Goal: Navigation & Orientation: Find specific page/section

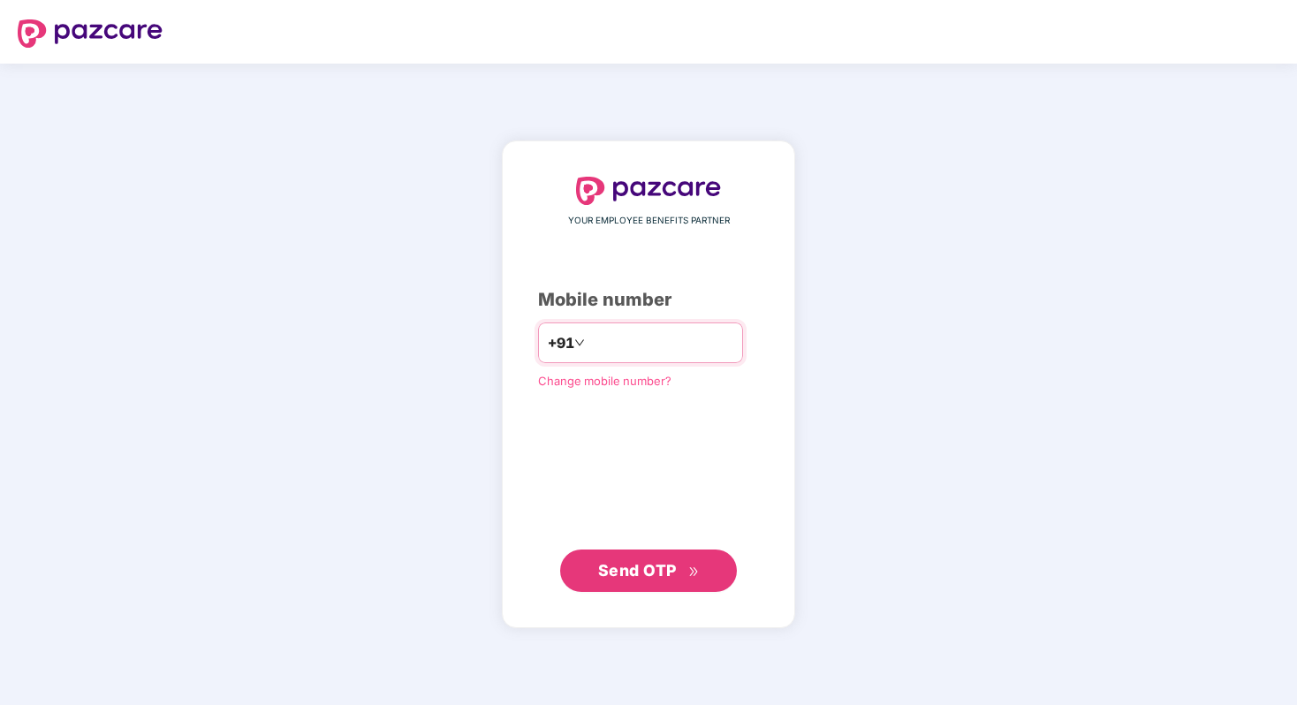
type input "**********"
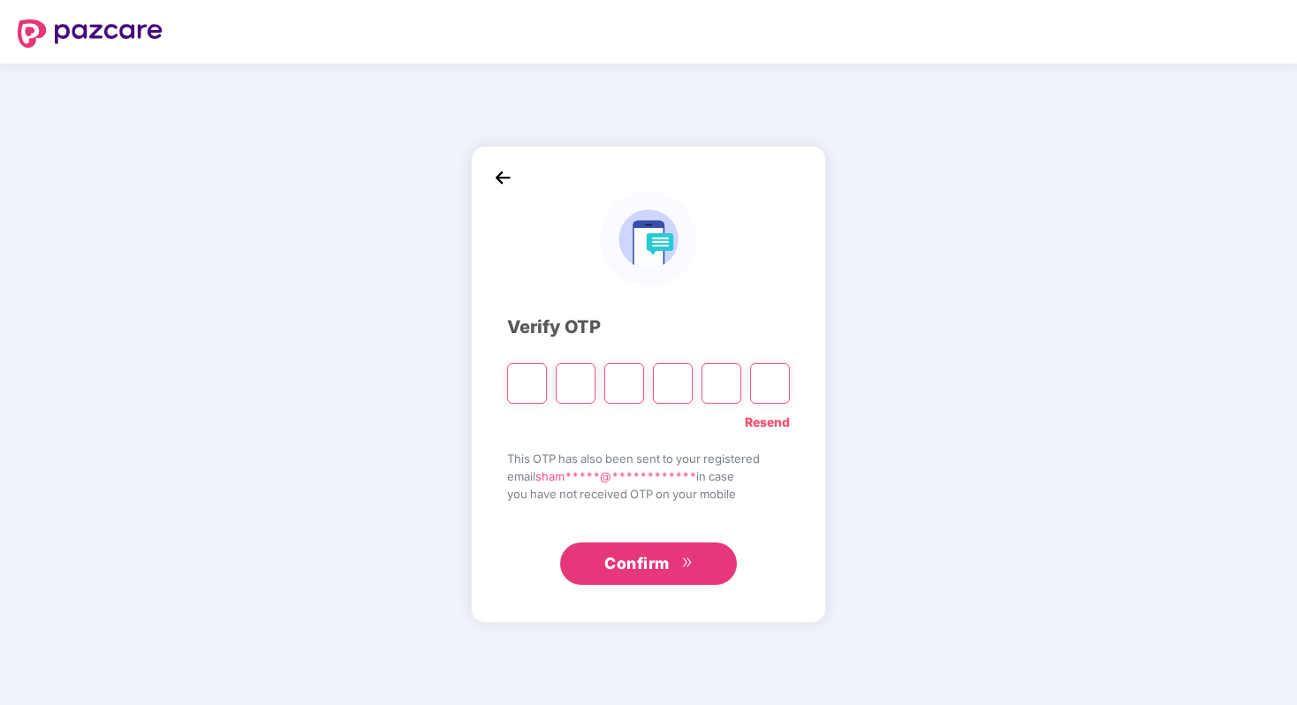
type input "*"
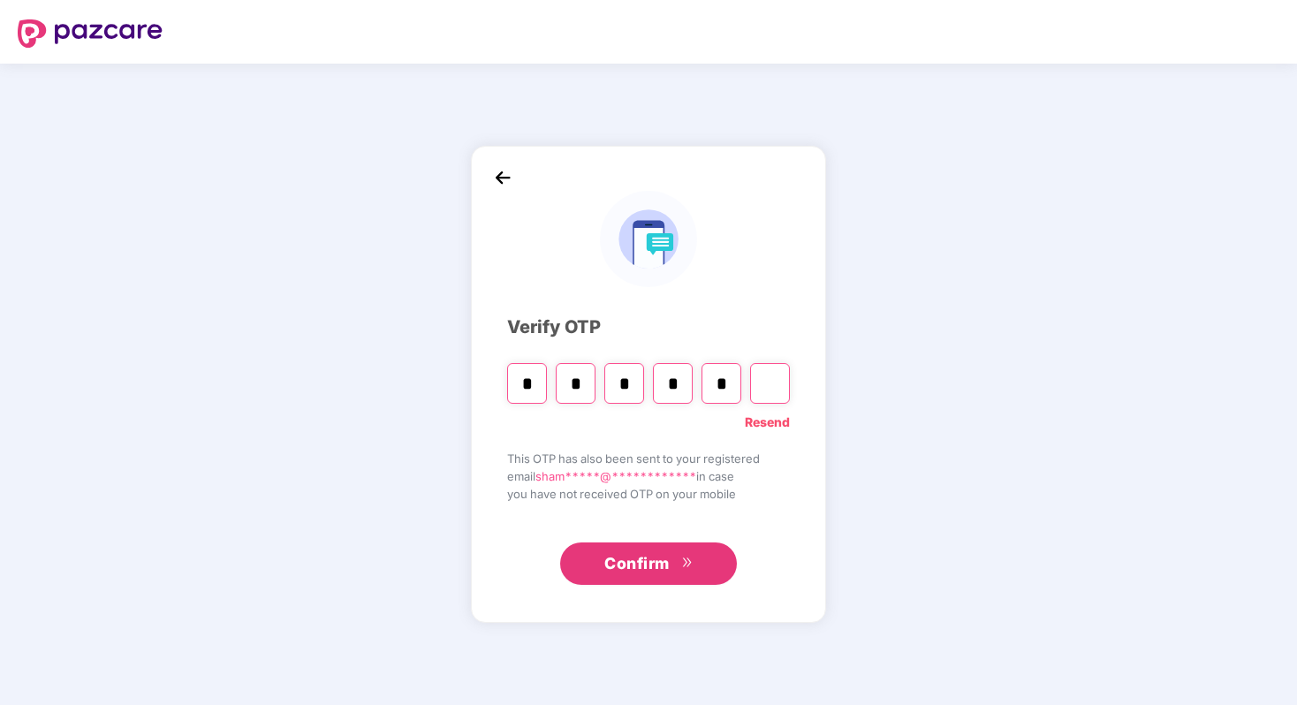
type input "*"
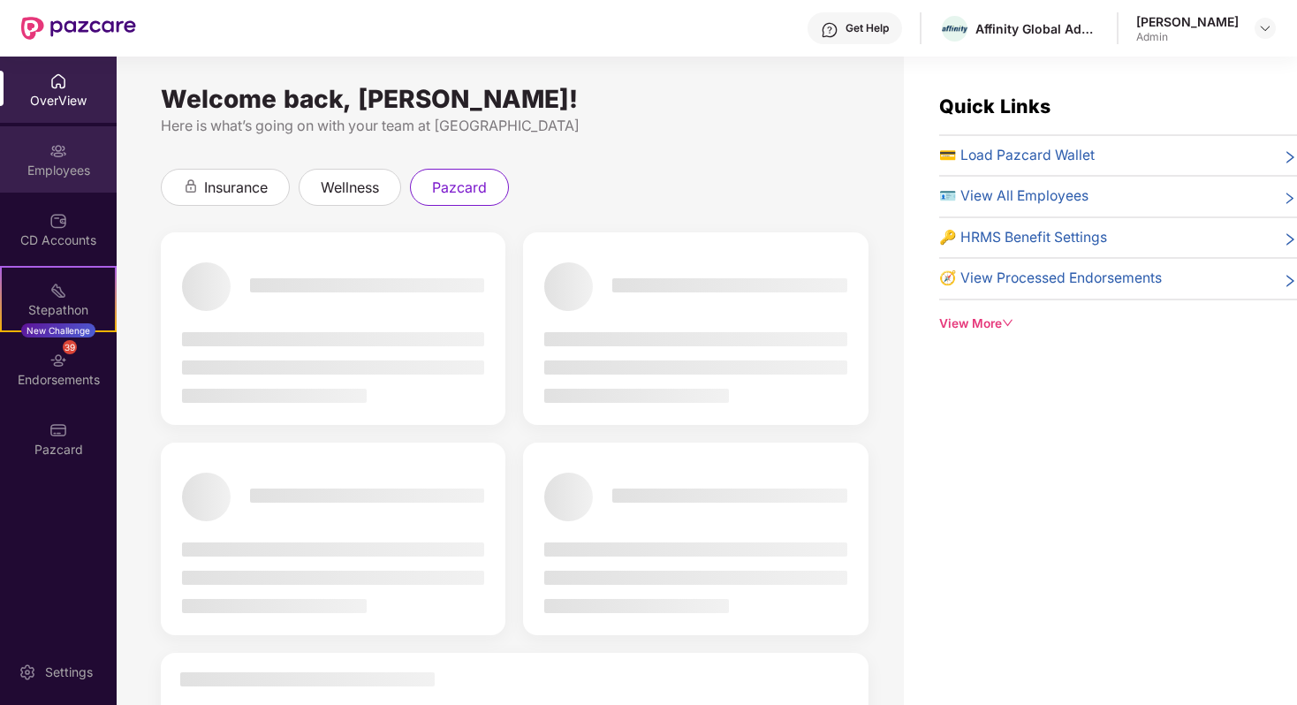
click at [48, 184] on div "Employees" at bounding box center [58, 159] width 117 height 66
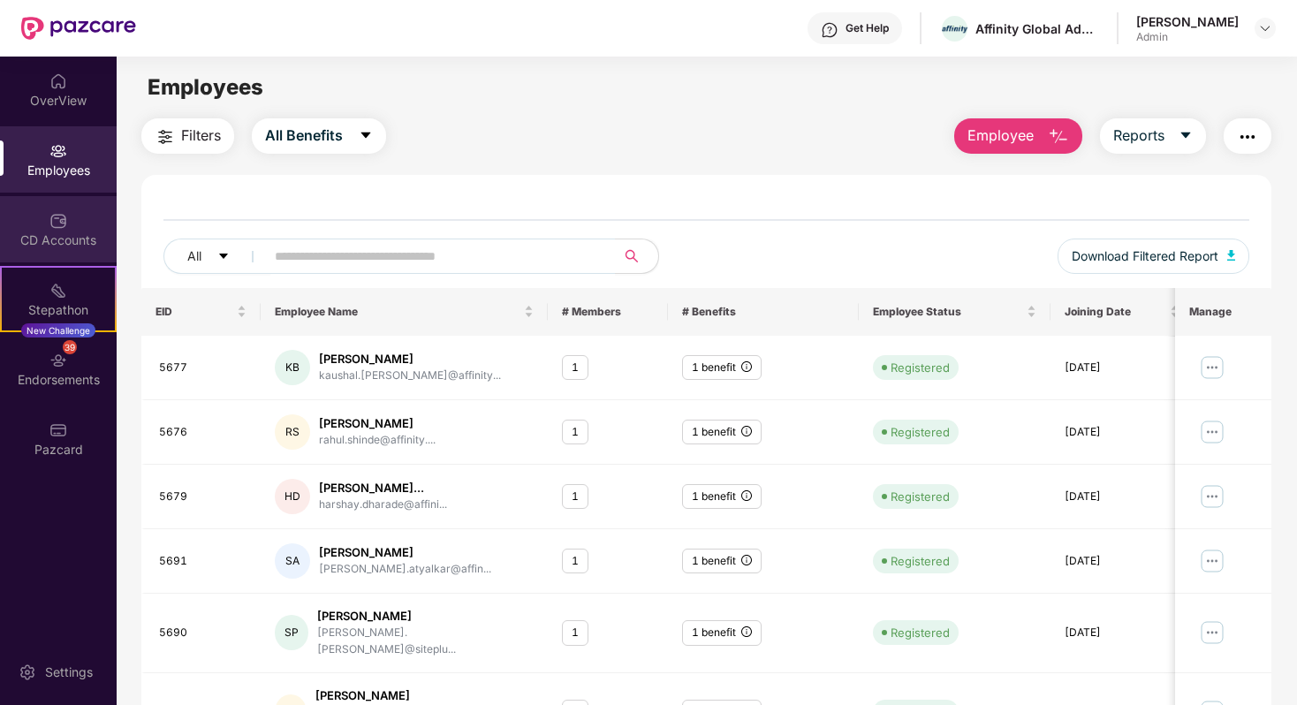
click at [54, 248] on div "CD Accounts" at bounding box center [58, 229] width 117 height 66
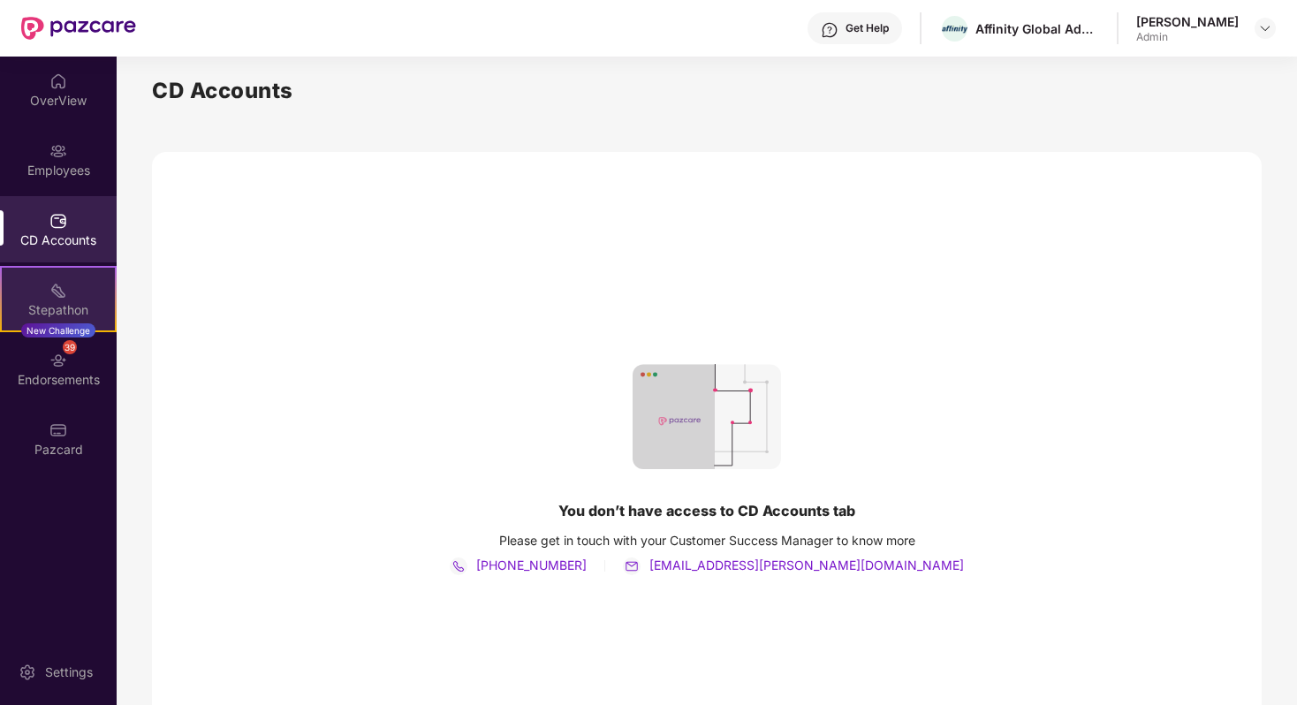
click at [74, 289] on div "Stepathon New Challenge" at bounding box center [58, 299] width 117 height 66
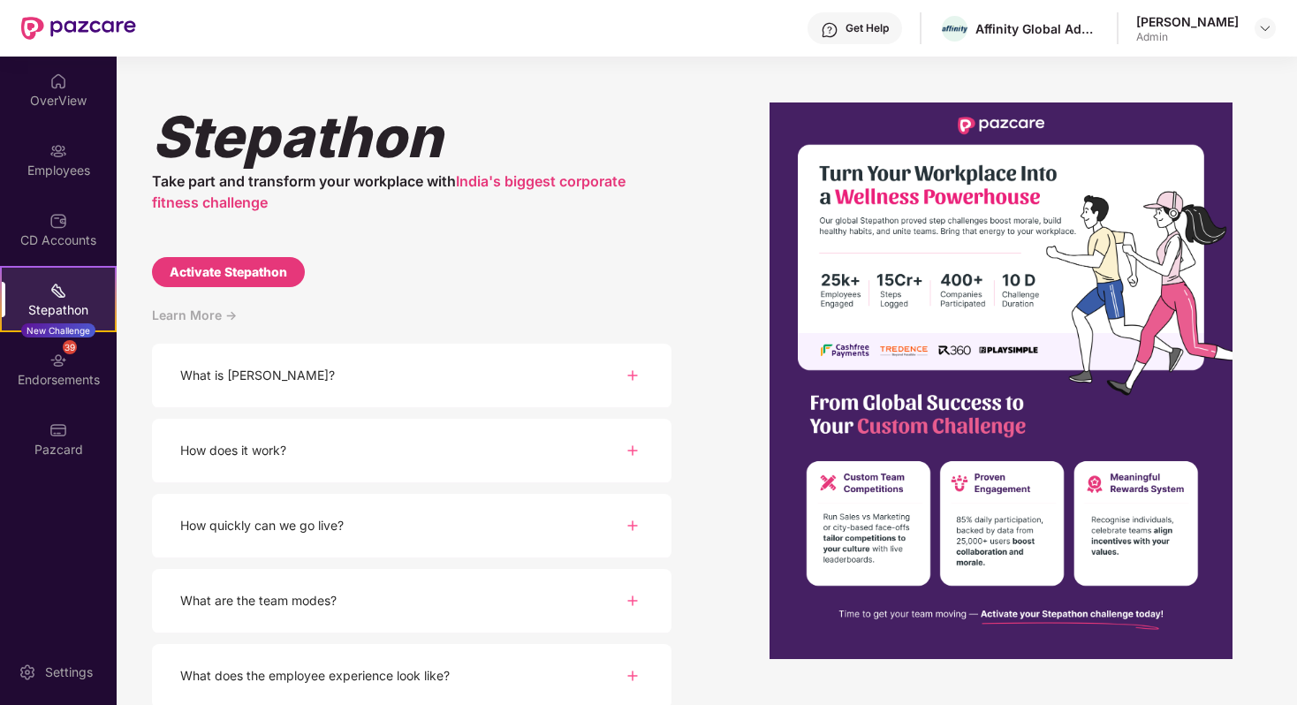
click at [1034, 70] on div "[PERSON_NAME] Take part and transform your workplace with India's biggest corpo…" at bounding box center [706, 381] width 1179 height 648
click at [42, 378] on div "Endorsements" at bounding box center [58, 380] width 117 height 18
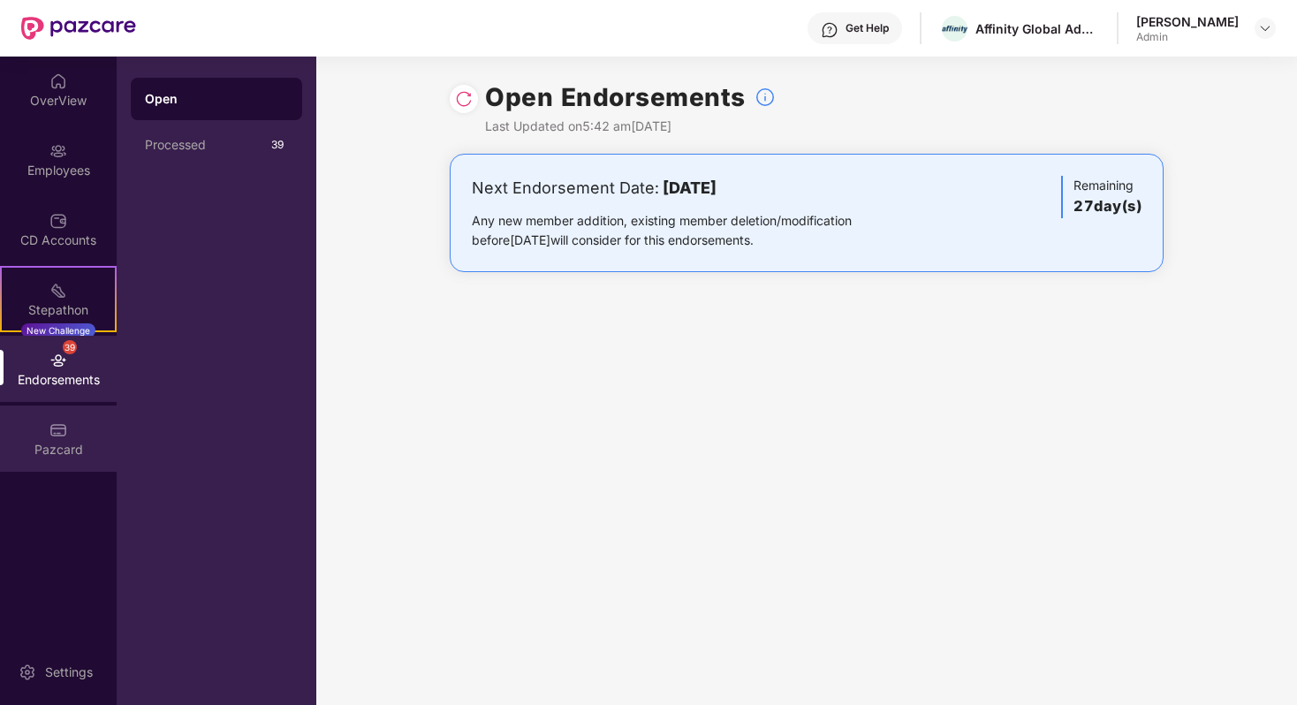
click at [66, 451] on div "Pazcard" at bounding box center [58, 450] width 117 height 18
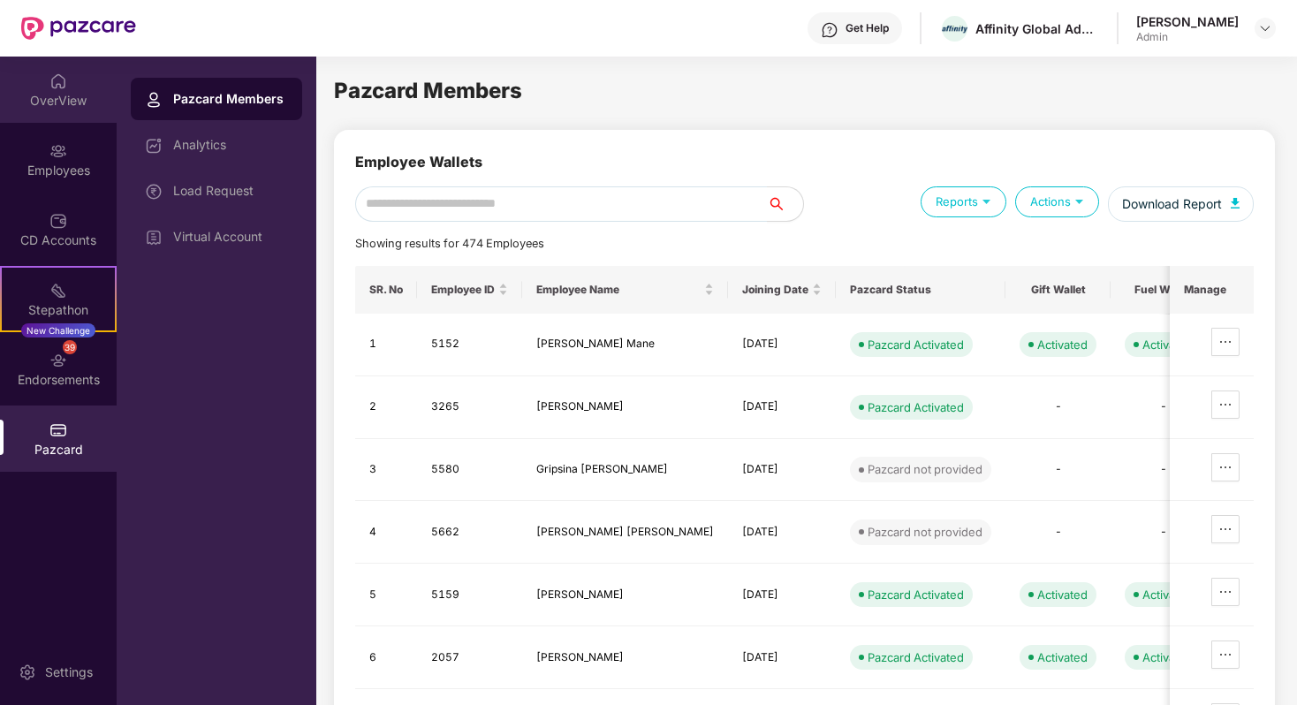
click at [83, 76] on div "OverView" at bounding box center [58, 90] width 117 height 66
